Goal: Transaction & Acquisition: Obtain resource

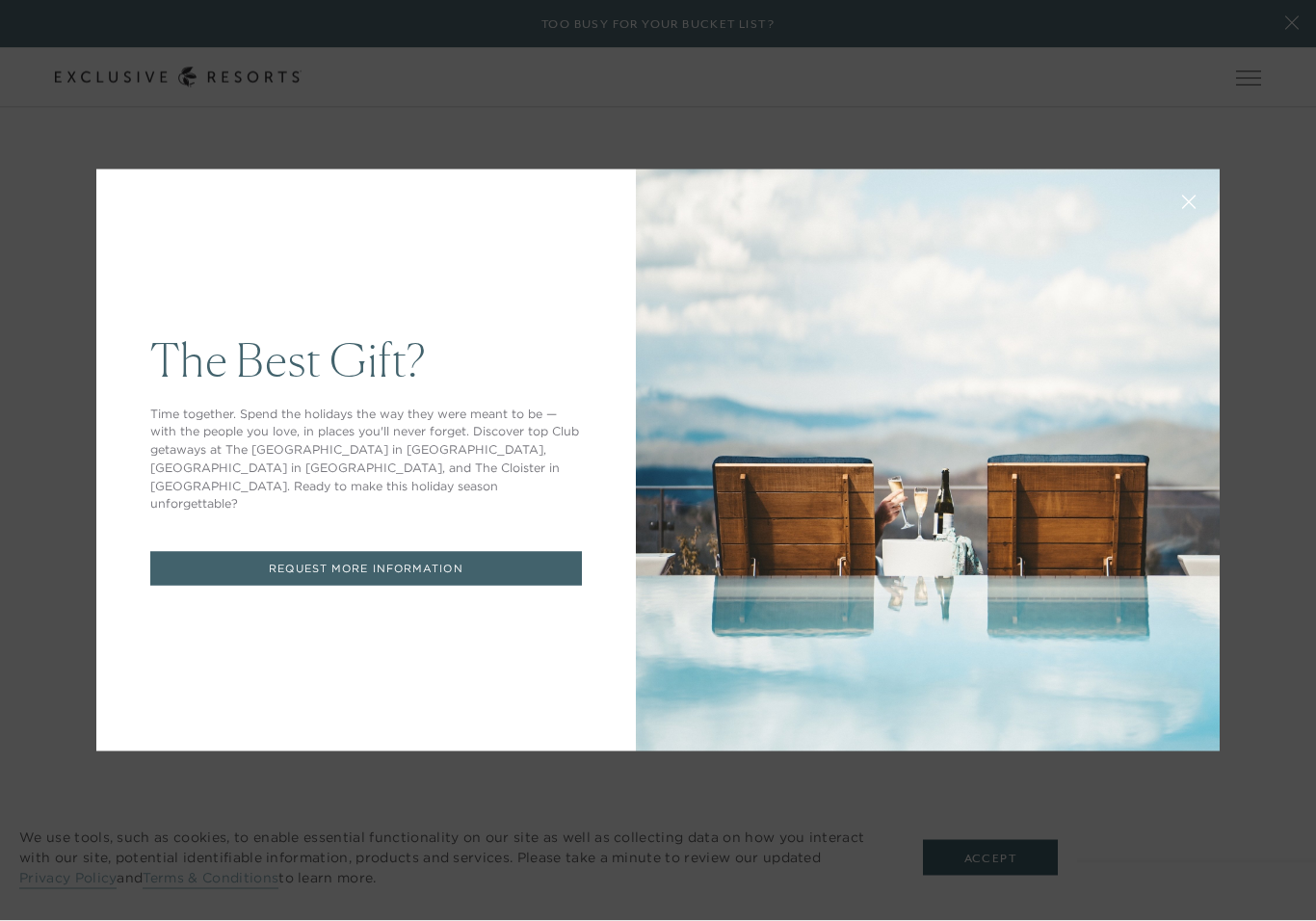
scroll to position [3079, 0]
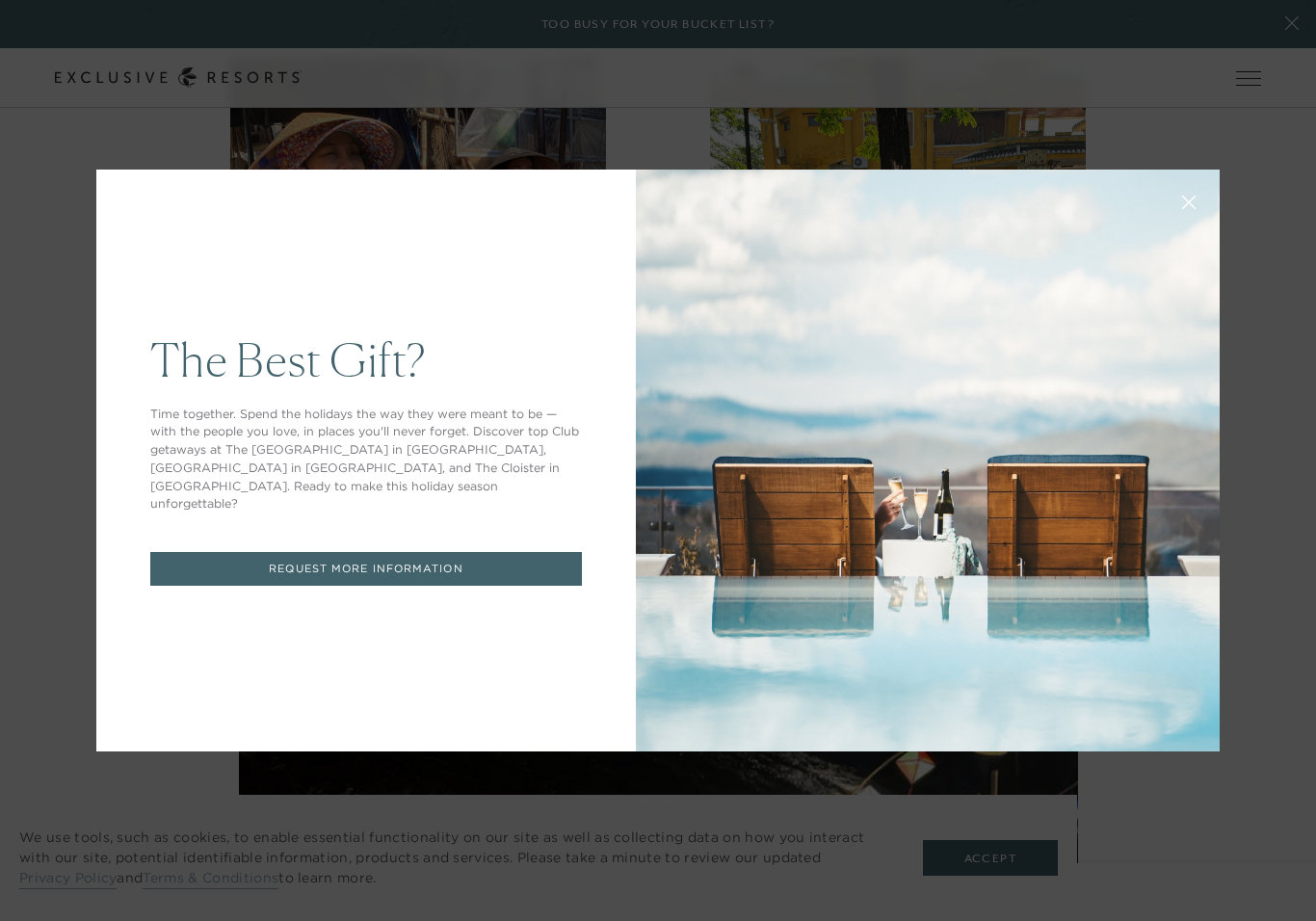
click at [101, 217] on div "The Best Gift? Time together. Spend the holidays the way they were meant to be …" at bounding box center [366, 460] width 540 height 582
click at [77, 110] on div "The Best Gift? Time together. Spend the holidays the way they were meant to be …" at bounding box center [658, 460] width 1316 height 921
click at [147, 173] on div "The Best Gift? Time together. Spend the holidays the way they were meant to be …" at bounding box center [658, 460] width 1123 height 626
click at [178, 215] on div "The Best Gift? Time together. Spend the holidays the way they were meant to be …" at bounding box center [366, 460] width 540 height 582
click at [70, 92] on div "The Best Gift? Time together. Spend the holidays the way they were meant to be …" at bounding box center [658, 460] width 1316 height 921
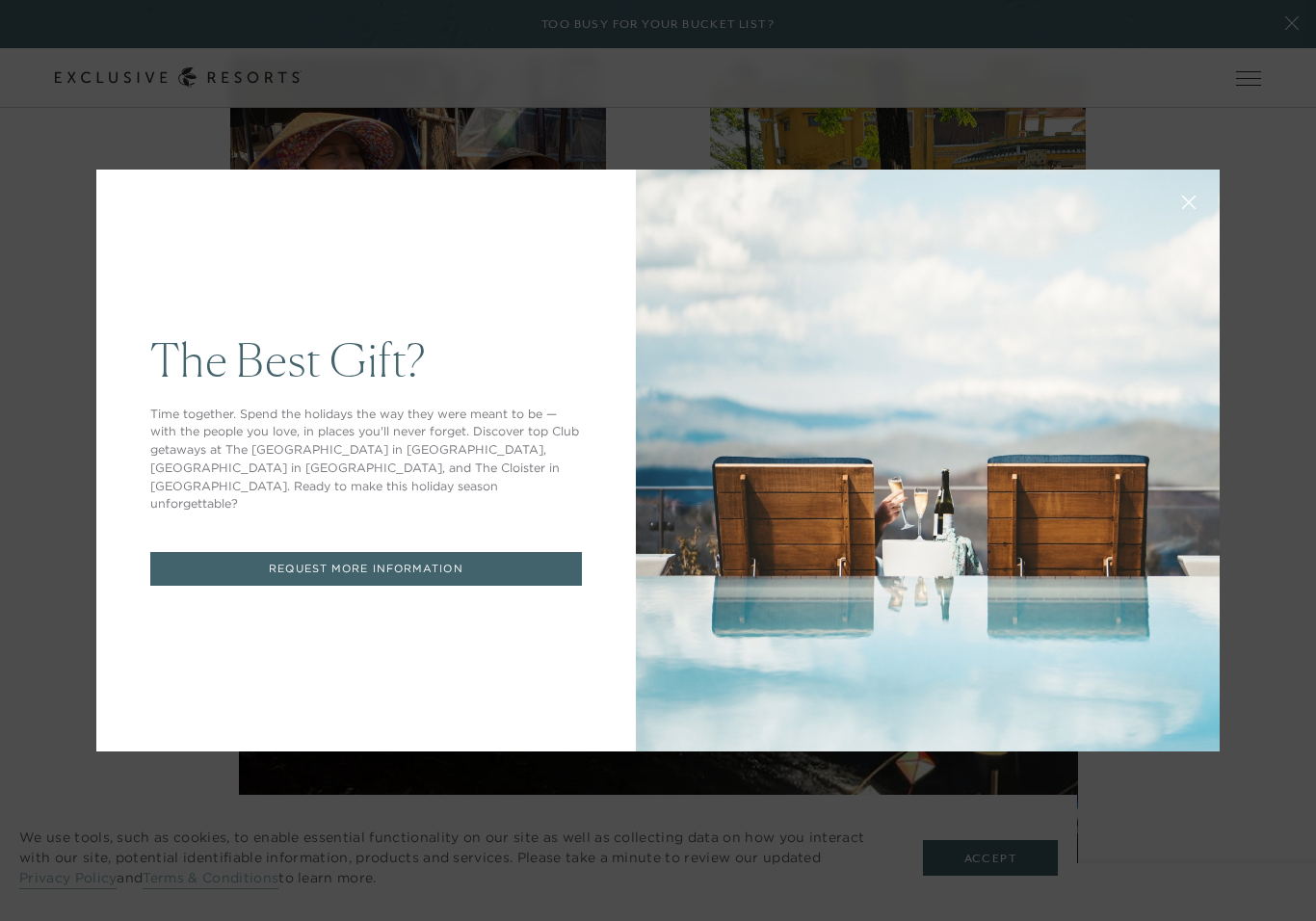
click at [394, 575] on link "REQUEST MORE INFORMATION" at bounding box center [366, 569] width 431 height 34
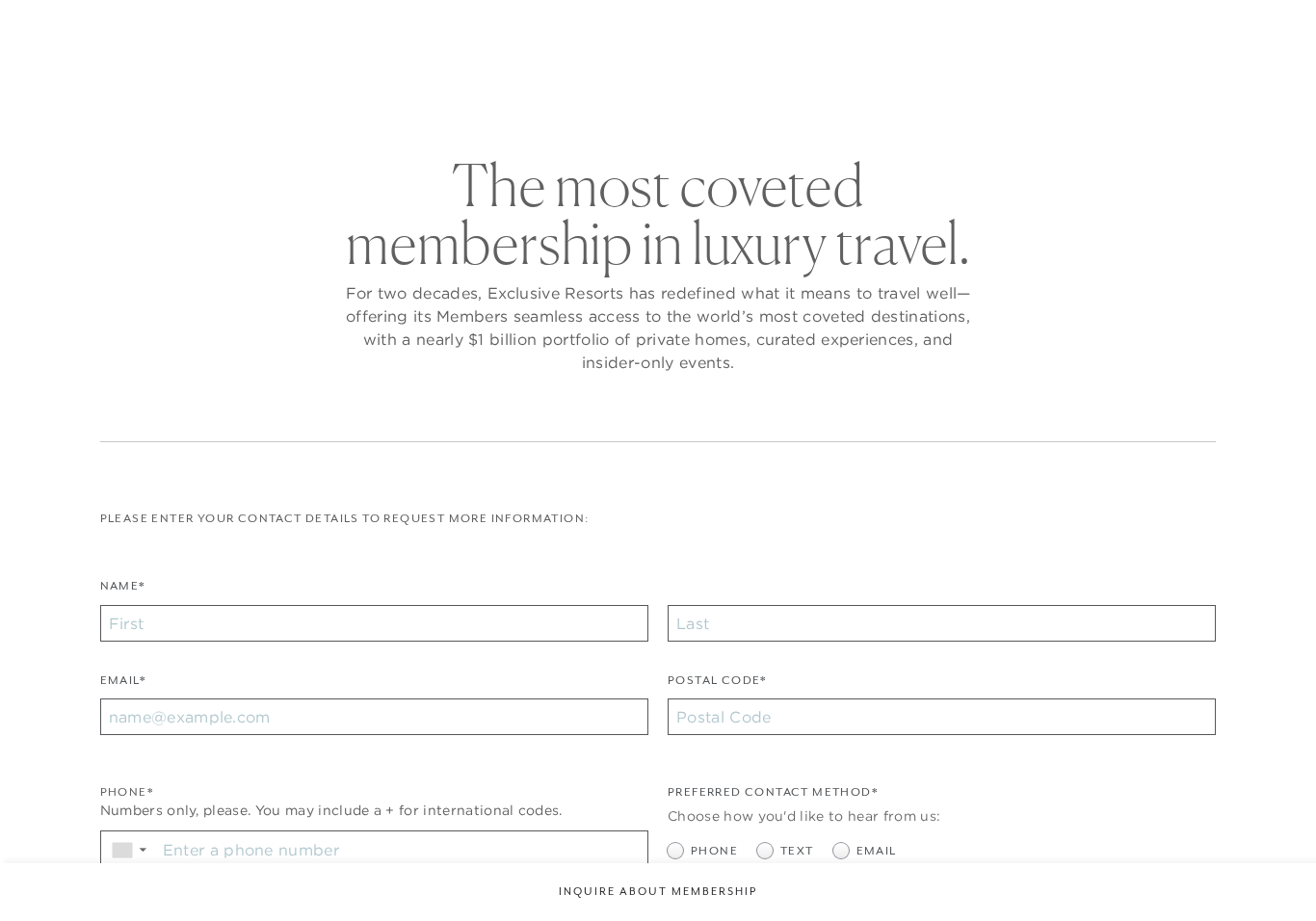
checkbox input "false"
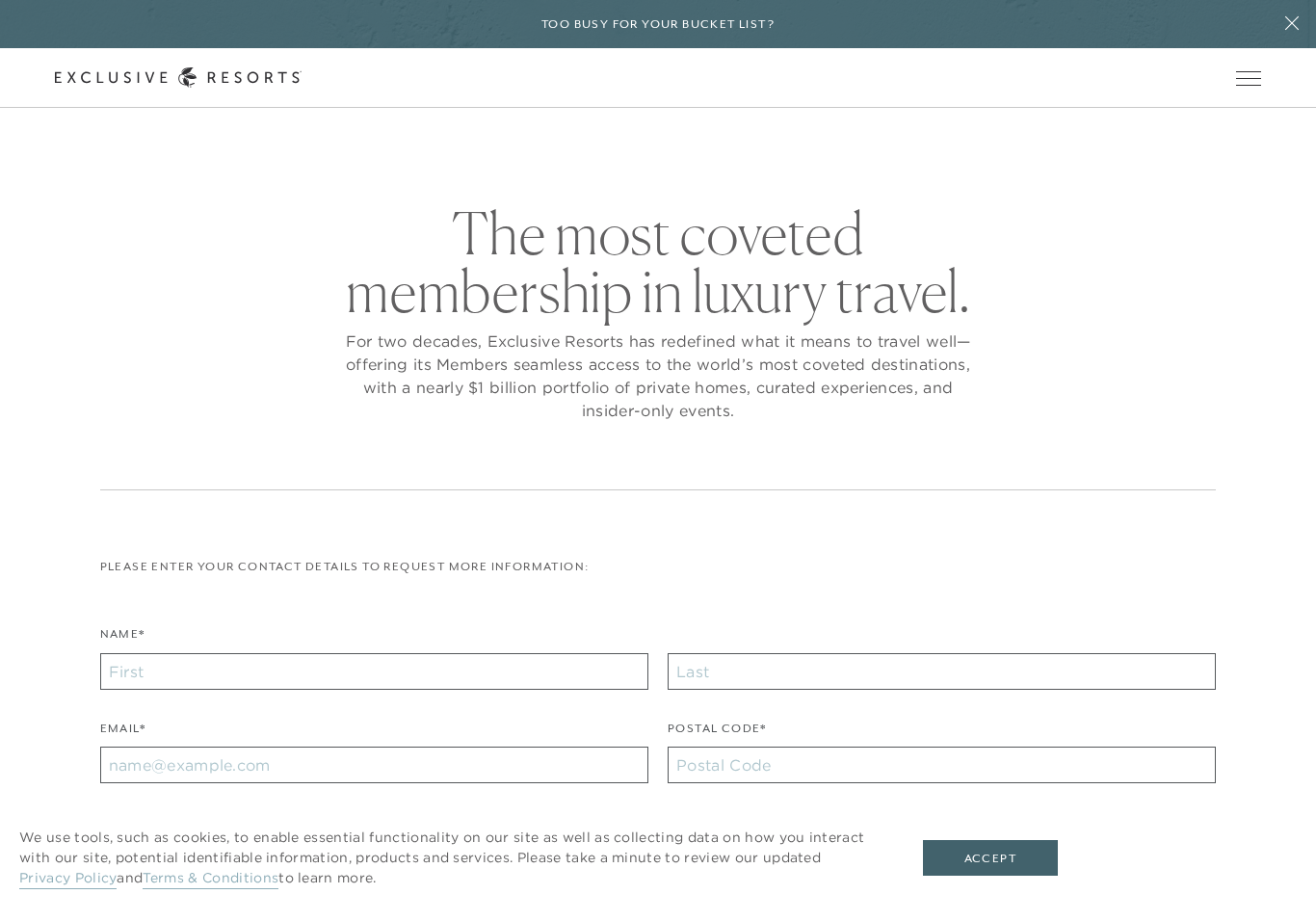
click at [1293, 8] on button at bounding box center [1291, 24] width 48 height 48
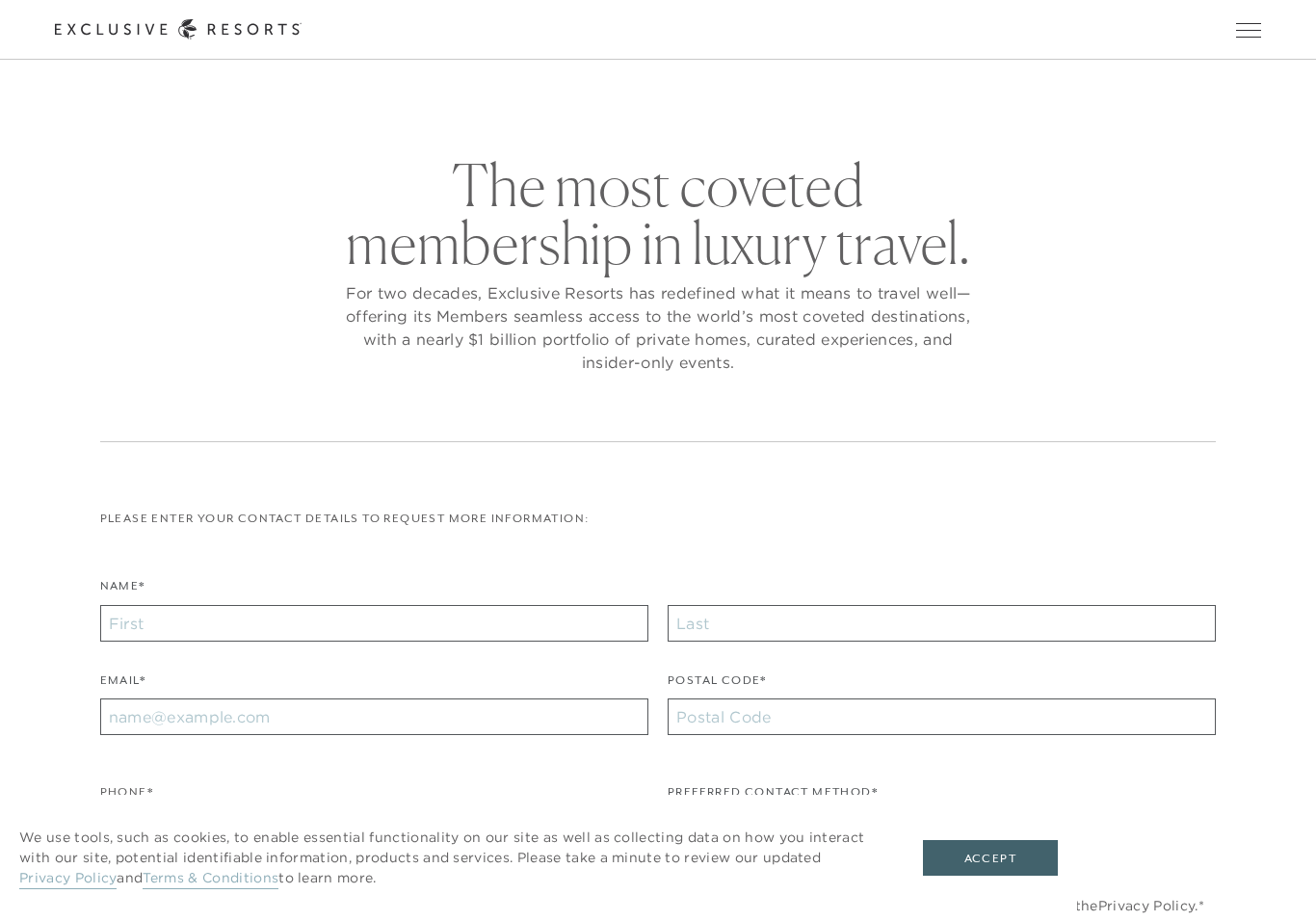
click at [1252, 29] on span "Open navigation" at bounding box center [1247, 30] width 25 height 14
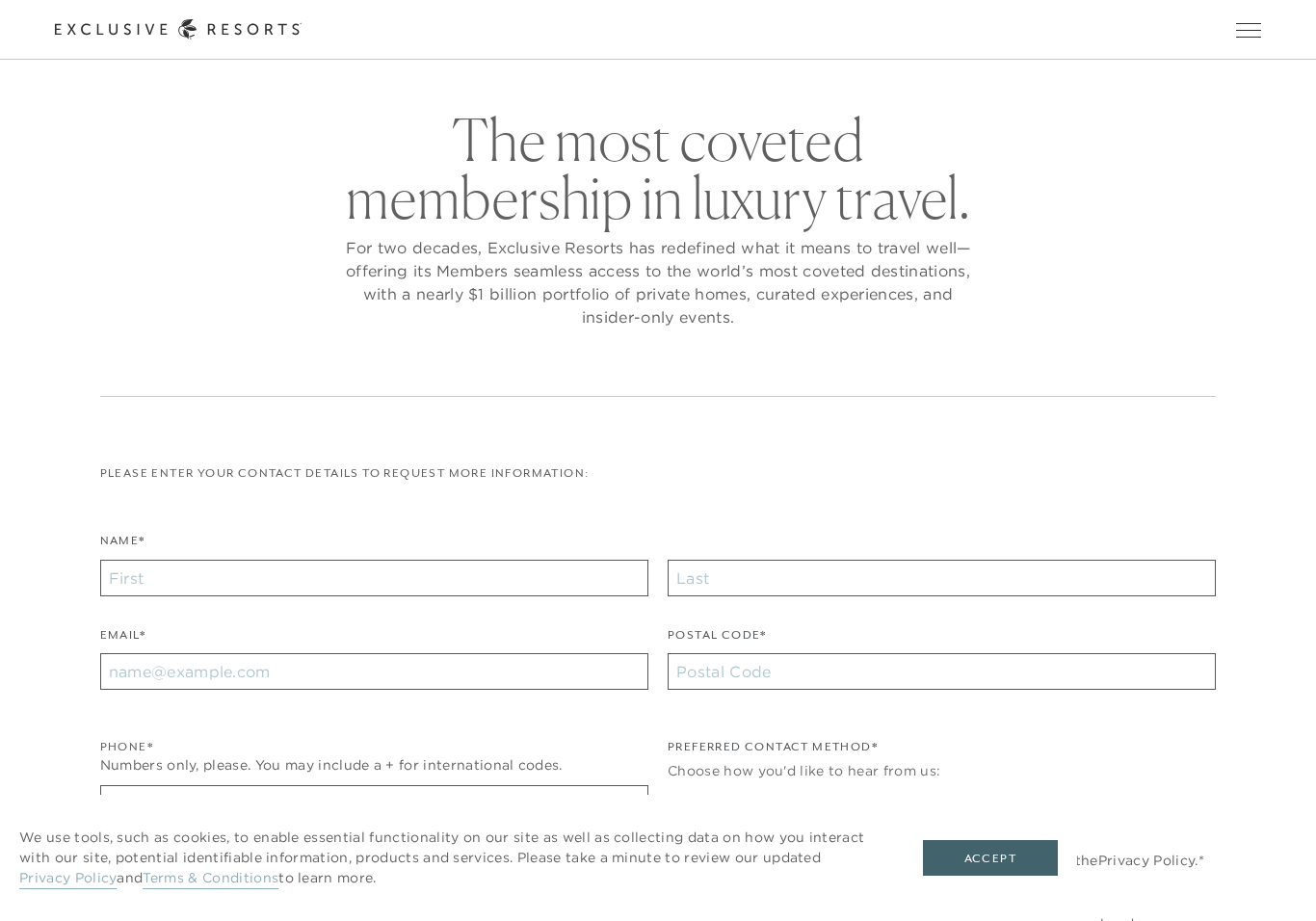
scroll to position [40, 0]
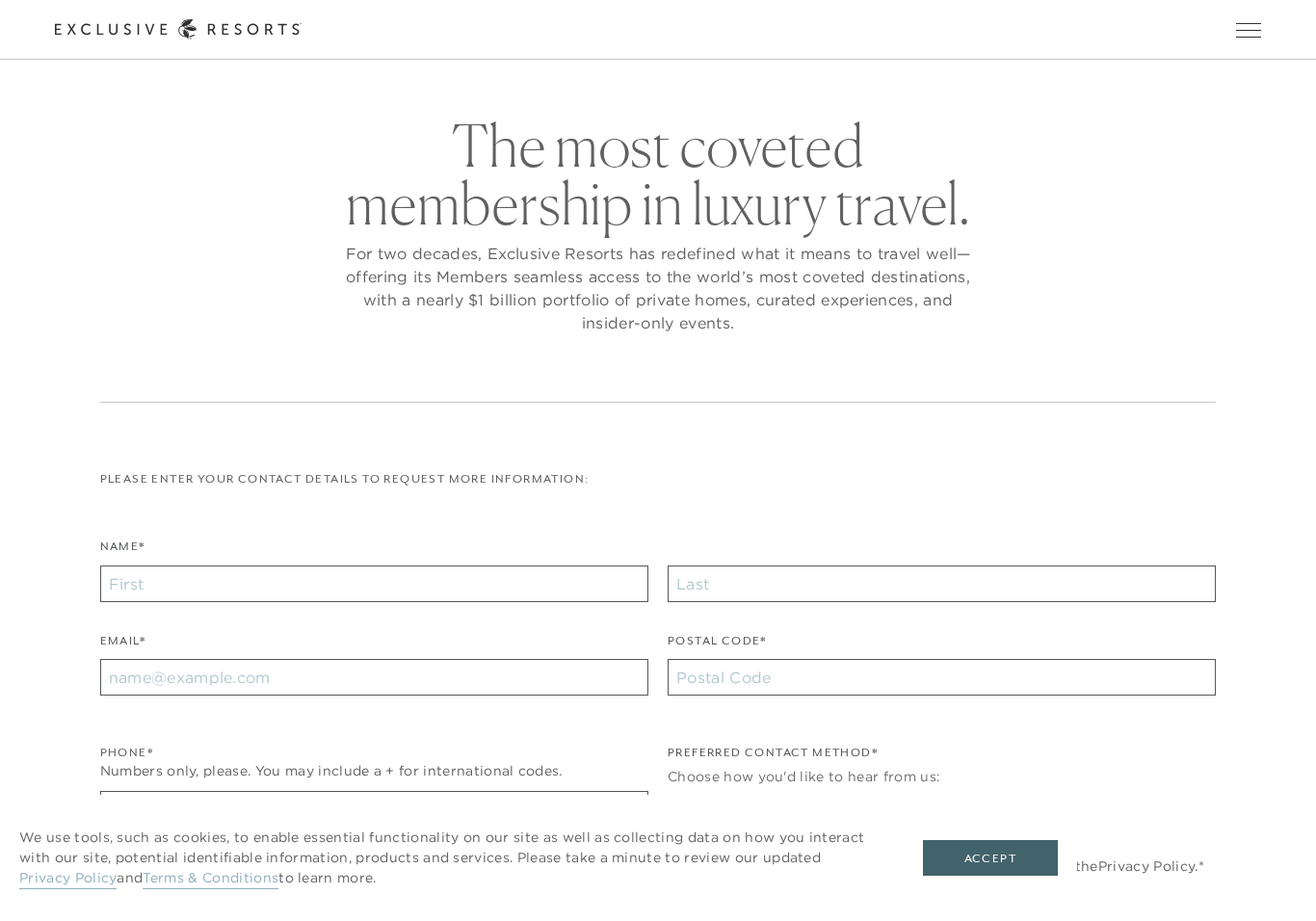
click at [1257, 36] on span "Open navigation" at bounding box center [1247, 30] width 25 height 14
